Goal: Entertainment & Leisure: Consume media (video, audio)

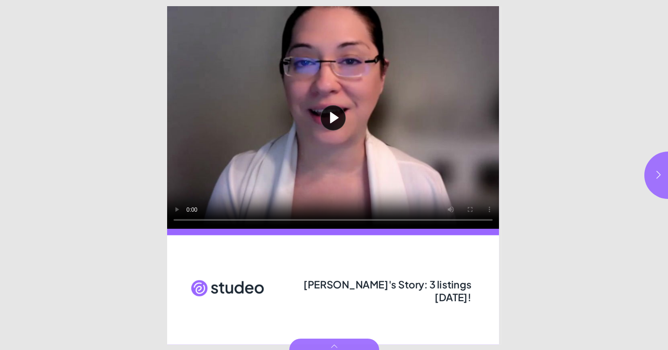
drag, startPoint x: 309, startPoint y: 288, endPoint x: 458, endPoint y: 288, distance: 149.1
click at [393, 288] on span "Kevin's Story: 3 listings in 2 weeks!" at bounding box center [387, 290] width 168 height 26
click at [654, 174] on icon "button" at bounding box center [658, 174] width 9 height 9
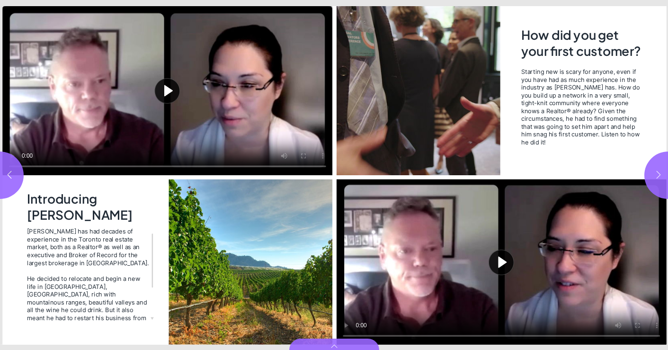
click at [654, 174] on icon "button" at bounding box center [658, 174] width 9 height 9
type input "***"
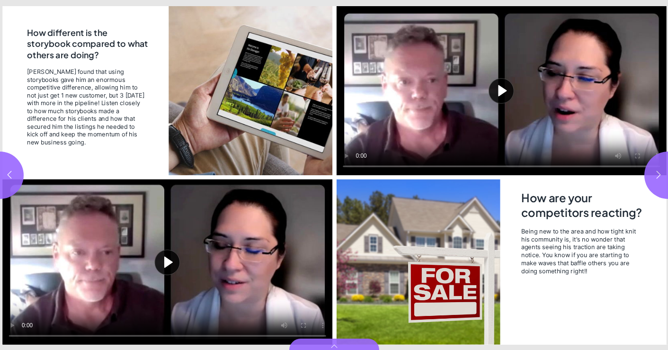
click at [152, 267] on button "Play video" at bounding box center [167, 261] width 330 height 165
click at [153, 263] on video "Video" at bounding box center [167, 261] width 330 height 165
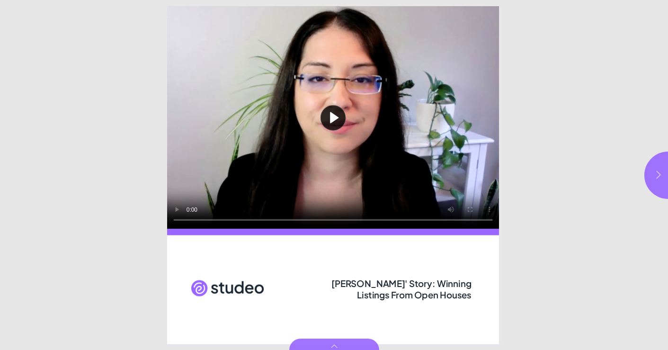
click at [654, 181] on button "button" at bounding box center [667, 175] width 47 height 47
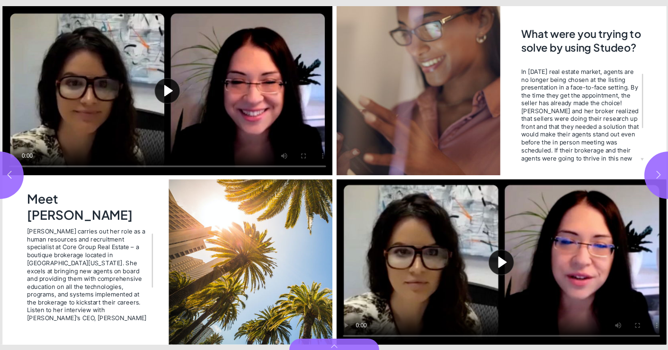
click at [654, 181] on button "button" at bounding box center [667, 175] width 47 height 47
type input "***"
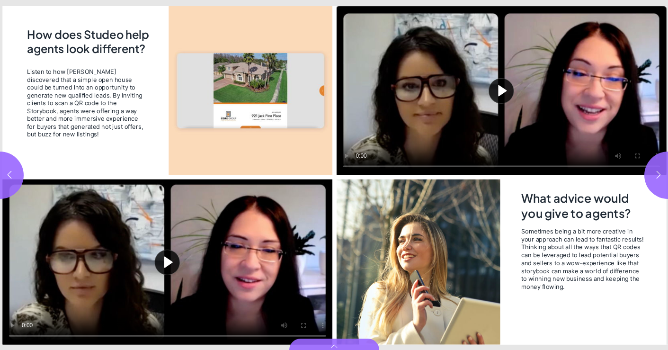
click at [172, 258] on button "Play video" at bounding box center [167, 261] width 330 height 165
click at [151, 272] on video "Video" at bounding box center [167, 261] width 330 height 165
